Goal: Task Accomplishment & Management: Manage account settings

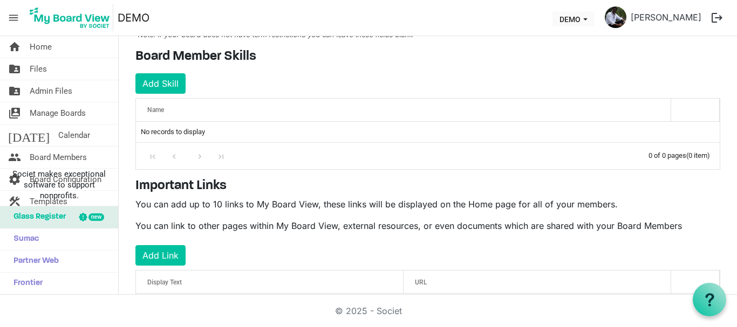
scroll to position [196, 0]
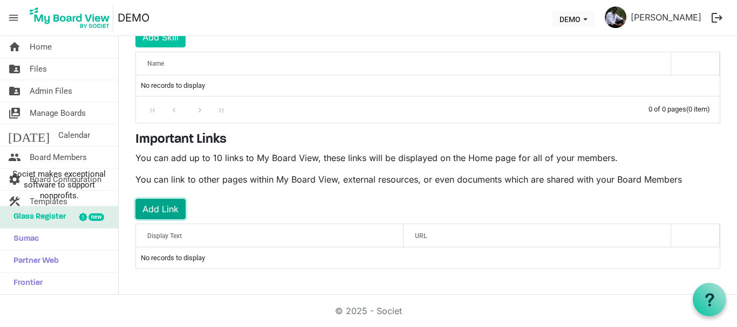
click at [161, 209] on button "Add Link" at bounding box center [160, 209] width 50 height 20
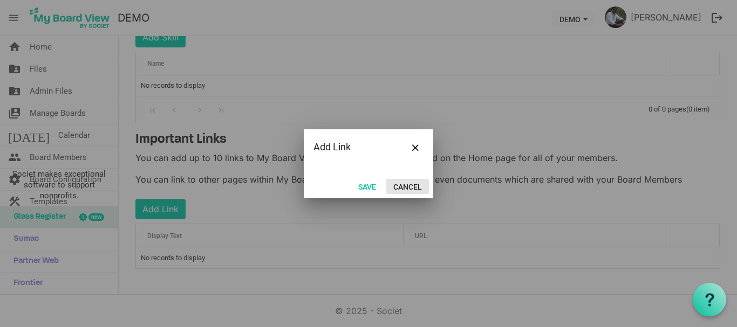
click at [416, 184] on button "Cancel" at bounding box center [407, 186] width 43 height 15
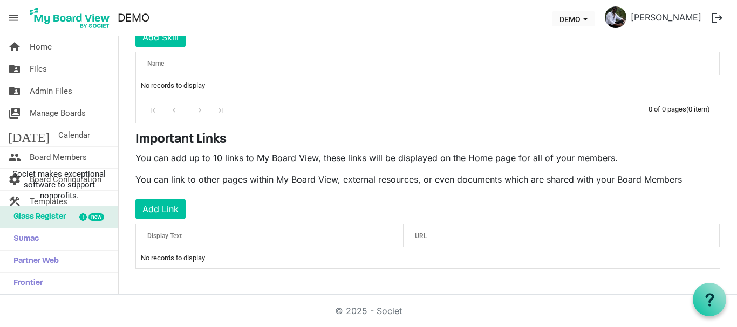
click at [170, 240] on div "Display Text" at bounding box center [269, 236] width 252 height 16
click at [175, 263] on td "No records to display" at bounding box center [427, 257] width 583 height 20
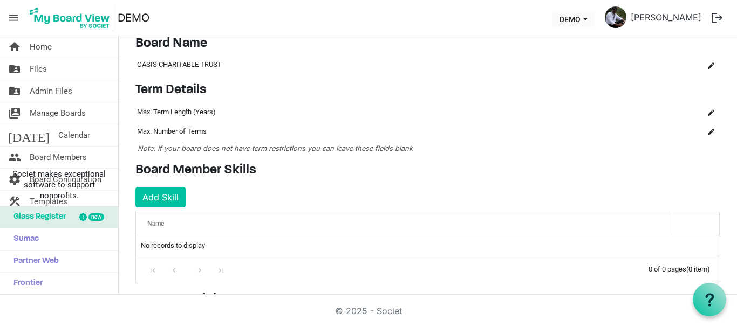
scroll to position [34, 0]
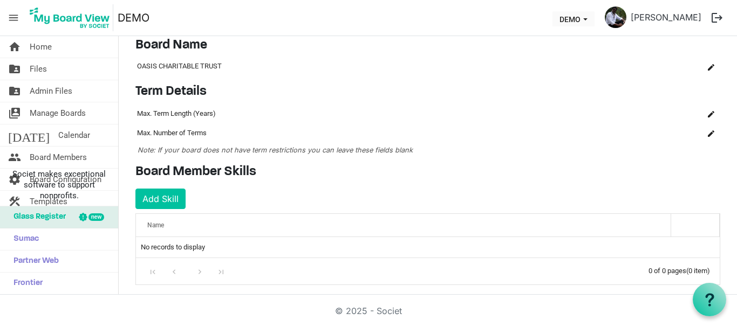
click at [181, 223] on div "Name" at bounding box center [403, 225] width 520 height 16
click at [168, 200] on button "Add Skill" at bounding box center [160, 199] width 50 height 20
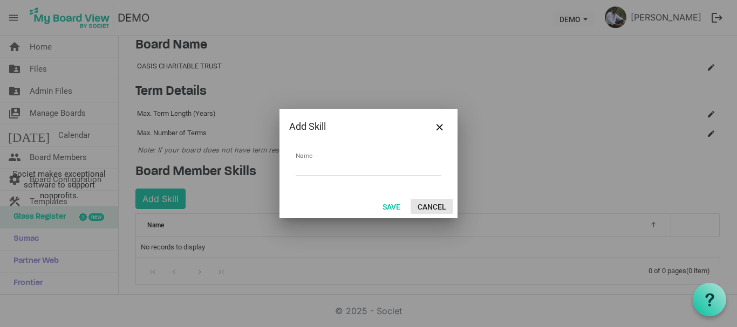
click at [426, 208] on button "Cancel" at bounding box center [431, 206] width 43 height 15
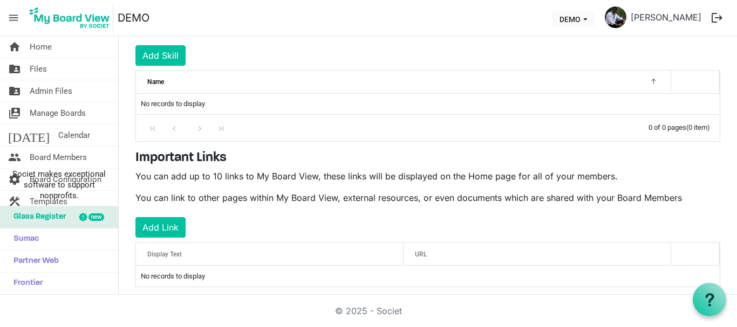
scroll to position [196, 0]
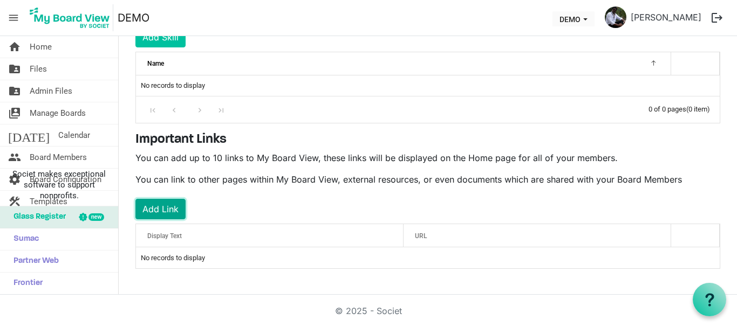
click at [162, 218] on button "Add Link" at bounding box center [160, 209] width 50 height 20
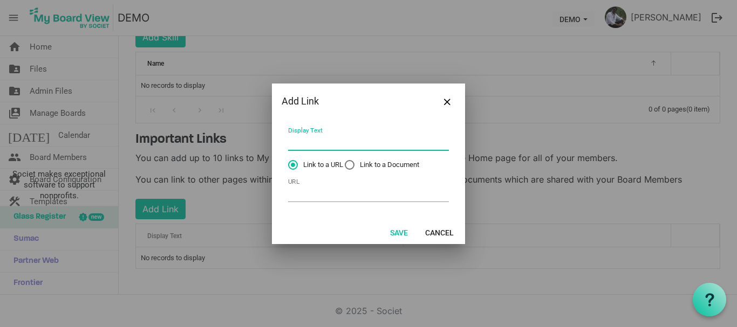
click at [304, 147] on input "Display Text" at bounding box center [368, 142] width 161 height 17
type input "j"
type input "J&K BANK CSR"
click at [307, 198] on input "URL" at bounding box center [368, 193] width 161 height 17
paste input "https://www.jkbank.com/csr/index.html"
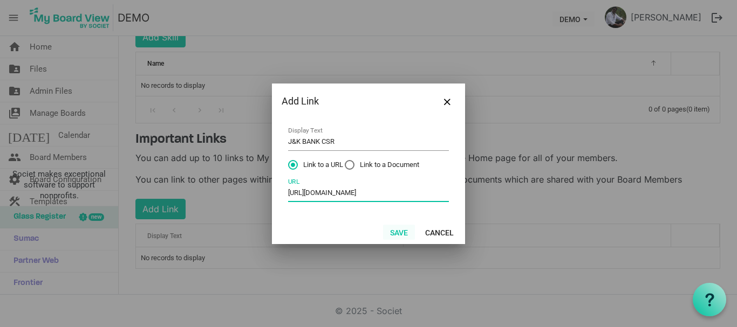
type input "https://www.jkbank.com/csr/index.html"
click at [396, 229] on button "Save" at bounding box center [399, 232] width 32 height 15
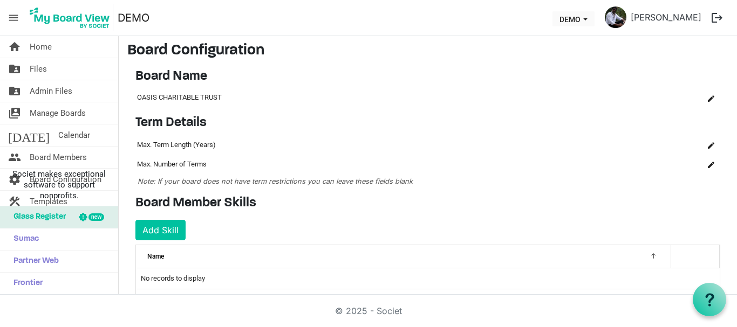
scroll to position [0, 0]
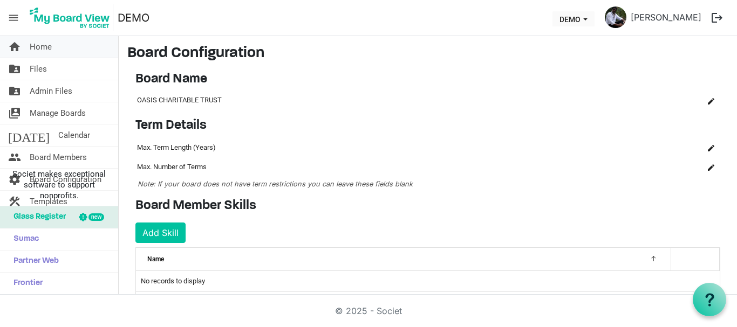
click at [38, 54] on span "Home" at bounding box center [41, 47] width 22 height 22
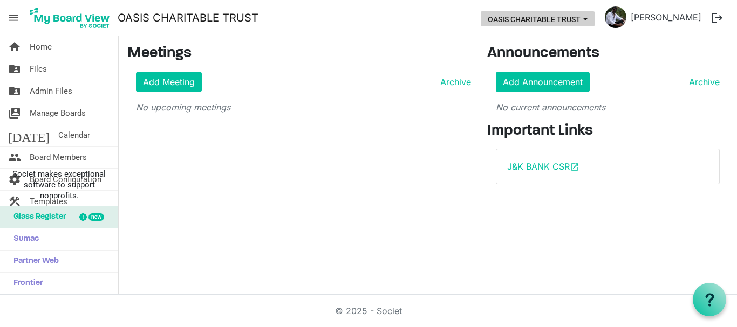
click at [572, 11] on button "OASIS CHARITABLE TRUST" at bounding box center [537, 18] width 114 height 15
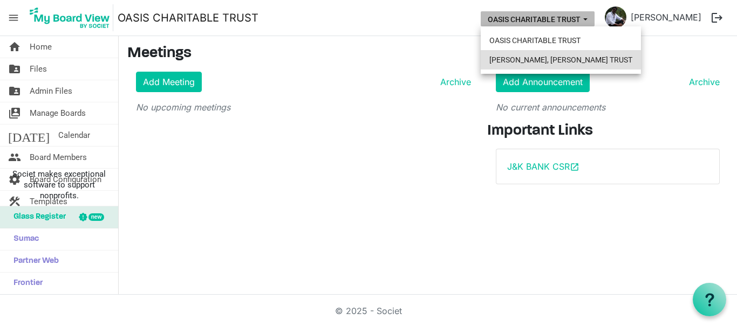
click at [548, 64] on li "THERESA BHAVAN, IMMANUEL CHARITABLE TRUST" at bounding box center [560, 59] width 160 height 19
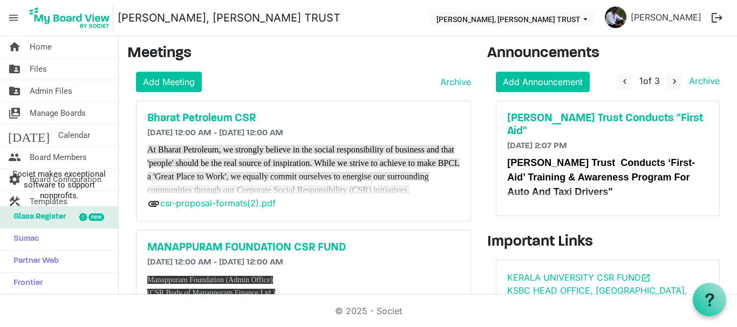
click at [15, 20] on span "menu" at bounding box center [13, 18] width 20 height 20
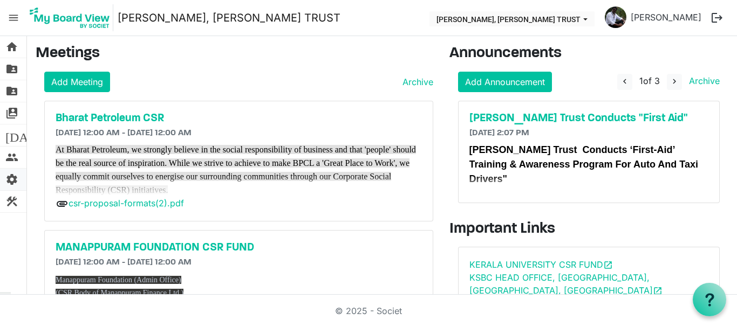
click at [17, 178] on span "settings" at bounding box center [11, 180] width 13 height 22
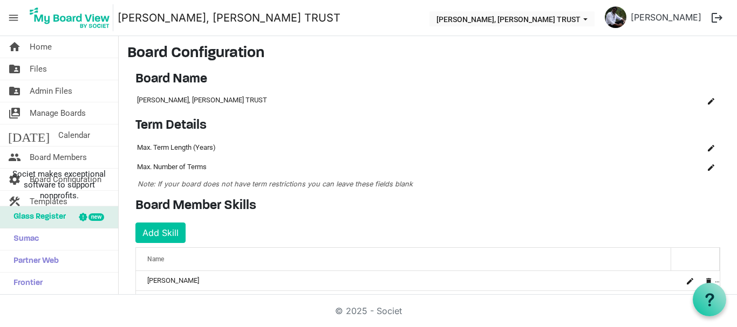
scroll to position [162, 0]
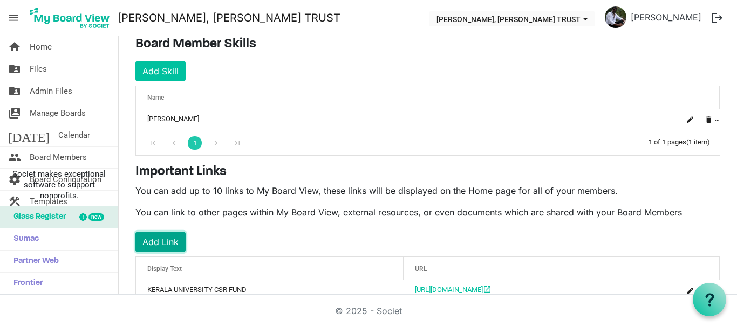
click at [173, 246] on button "Add Link" at bounding box center [160, 242] width 50 height 20
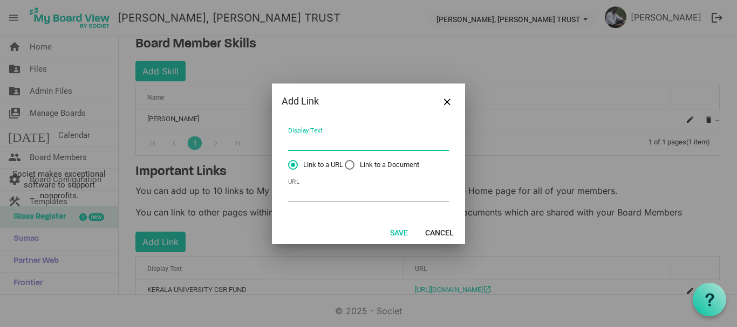
click at [311, 136] on input "Display Text" at bounding box center [368, 142] width 161 height 17
type input "K"
type input "J&K BANK CSR"
click at [306, 198] on input "URL" at bounding box center [368, 193] width 161 height 17
paste input "https://www.jkbank.com/csr/index.html"
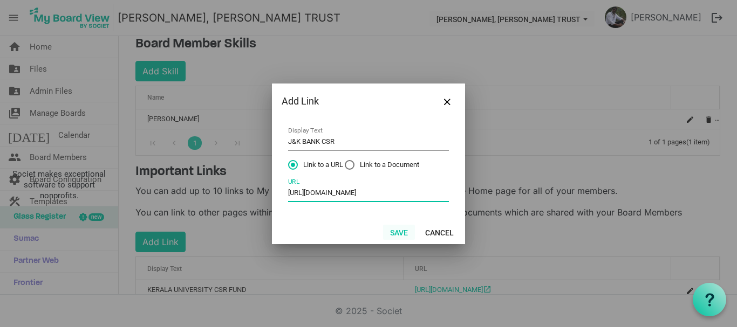
type input "https://www.jkbank.com/csr/index.html"
click at [396, 236] on button "Save" at bounding box center [399, 232] width 32 height 15
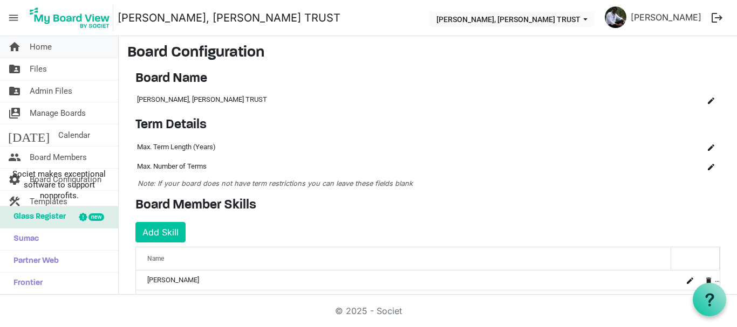
scroll to position [0, 0]
click at [32, 45] on span "Home" at bounding box center [41, 47] width 22 height 22
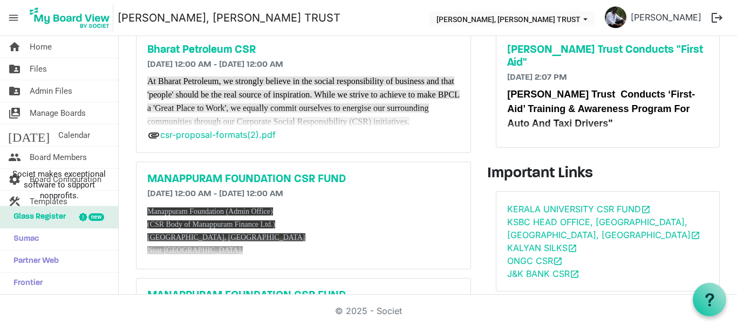
scroll to position [91, 0]
